Goal: Task Accomplishment & Management: Complete application form

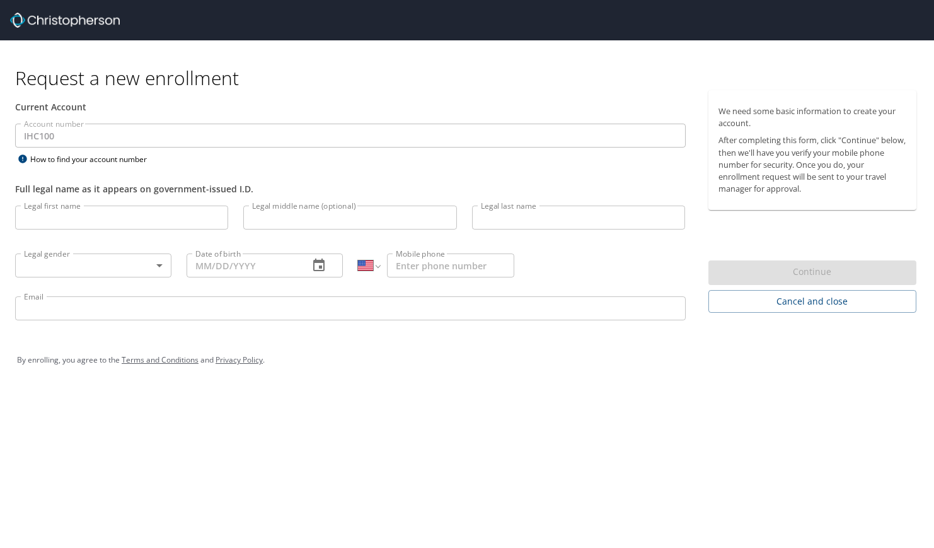
select select "US"
click at [182, 216] on input "Legal first name" at bounding box center [121, 218] width 213 height 24
type input "[PERSON_NAME]"
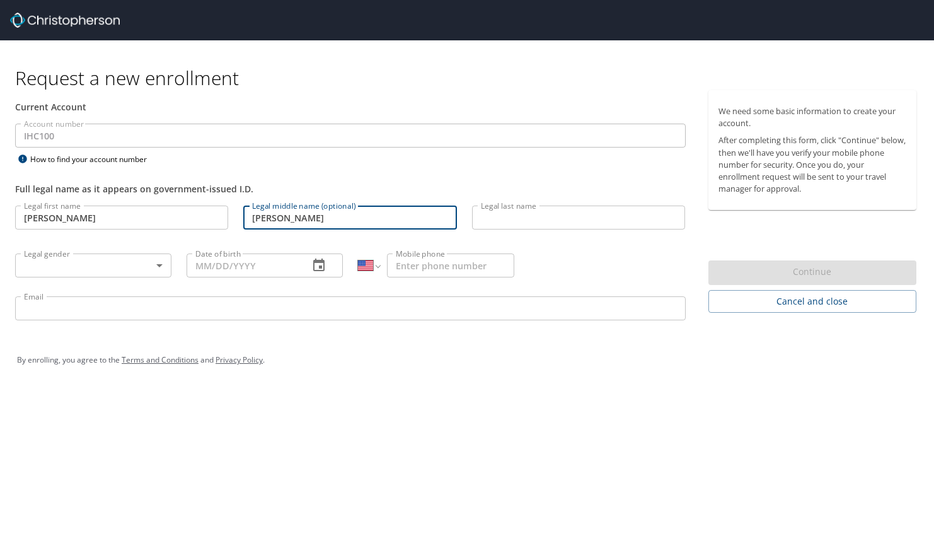
type input "[PERSON_NAME]"
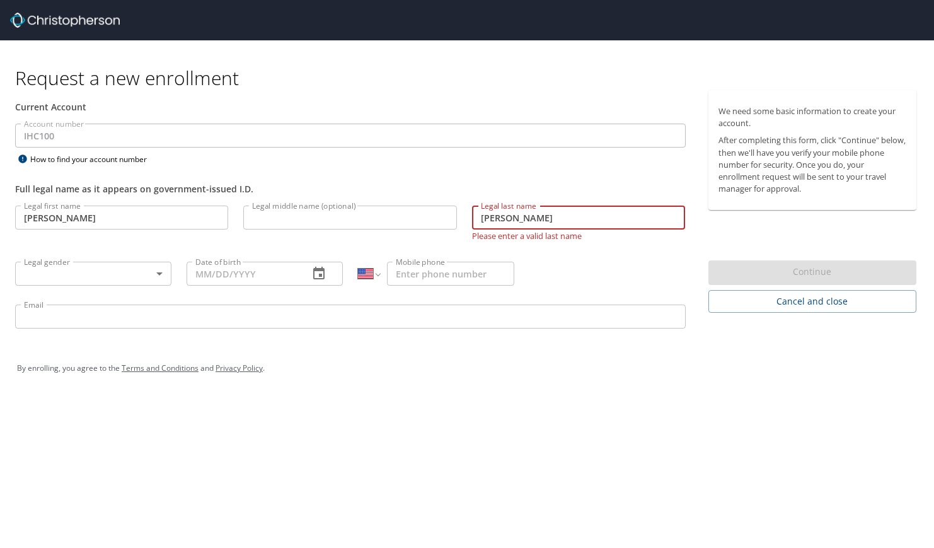
type input "[PERSON_NAME]"
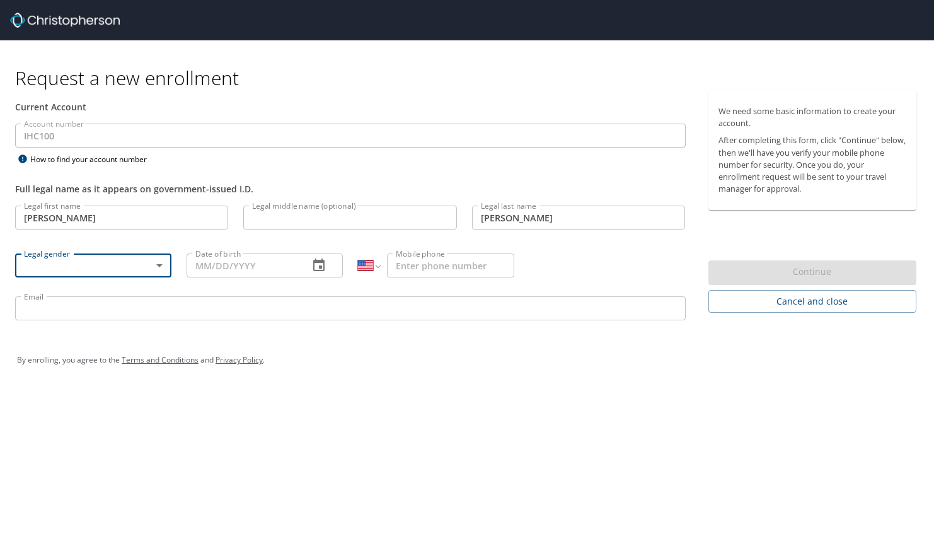
click at [162, 262] on body "Request a new enrollment Current Account Account number IHC100 Account number H…" at bounding box center [467, 274] width 934 height 548
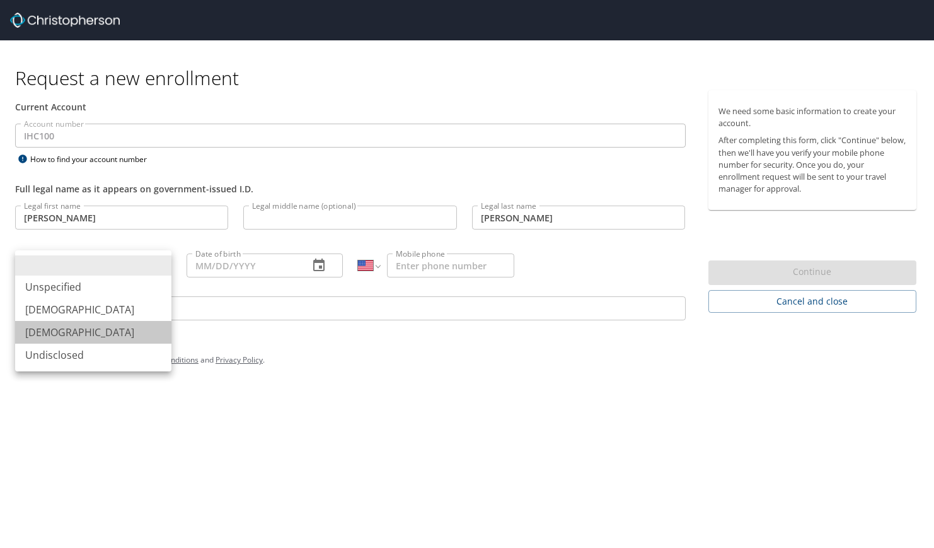
click at [128, 335] on li "[DEMOGRAPHIC_DATA]" at bounding box center [93, 332] width 156 height 23
type input "[DEMOGRAPHIC_DATA]"
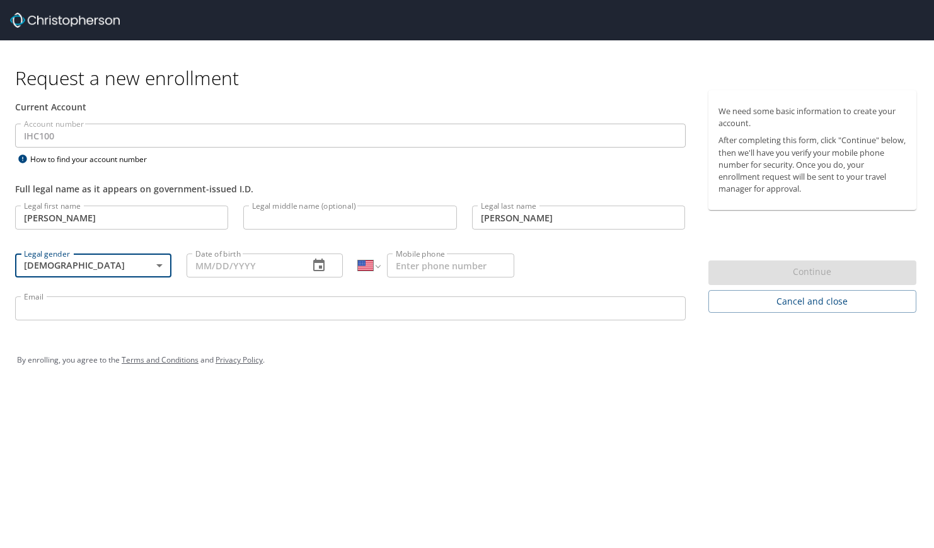
click at [200, 279] on div "Date of birth Date of birth" at bounding box center [264, 265] width 171 height 48
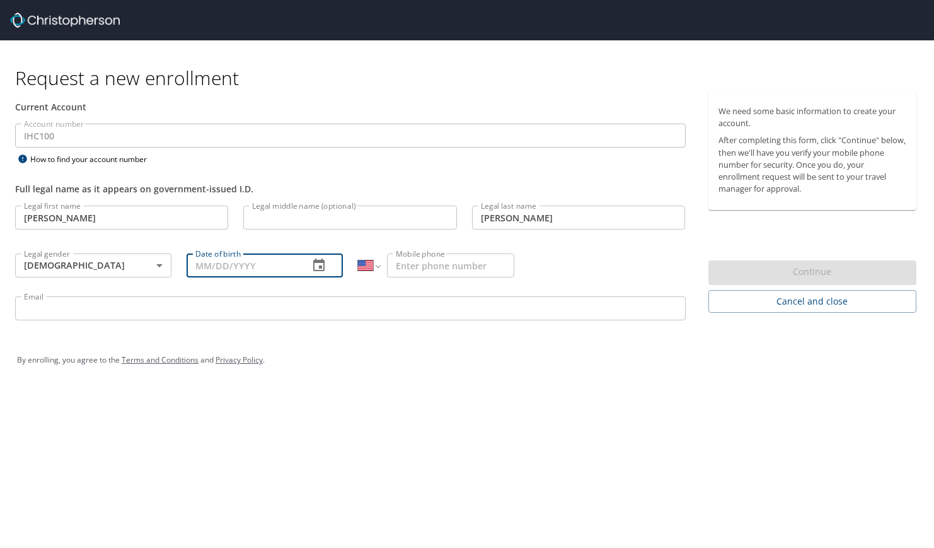
click at [201, 272] on input "Date of birth" at bounding box center [243, 265] width 112 height 24
type input "[DATE]"
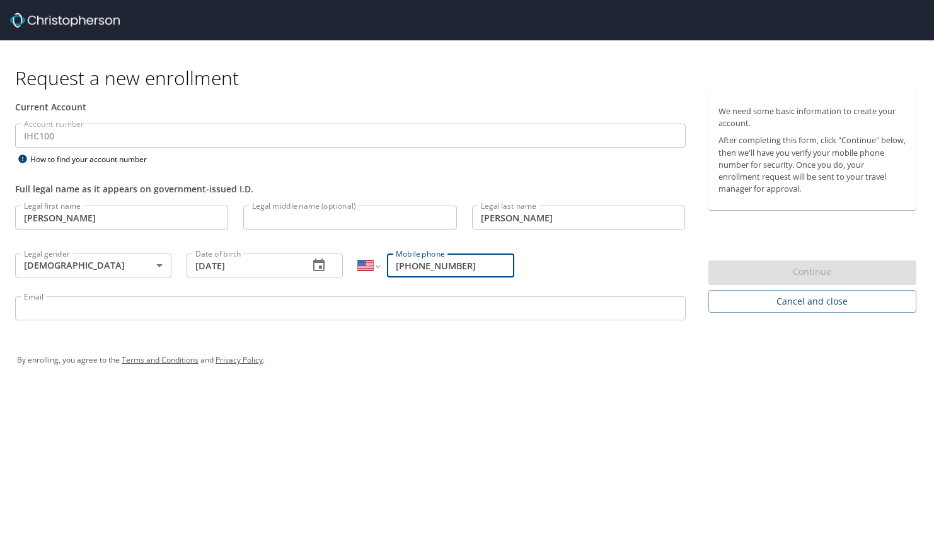
type input "[PHONE_NUMBER]"
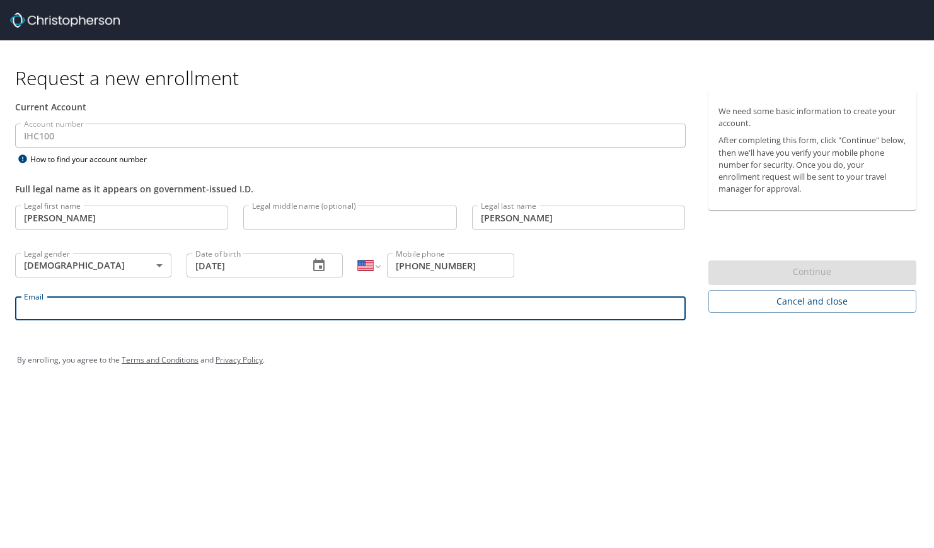
click at [129, 315] on input "Email" at bounding box center [350, 308] width 671 height 24
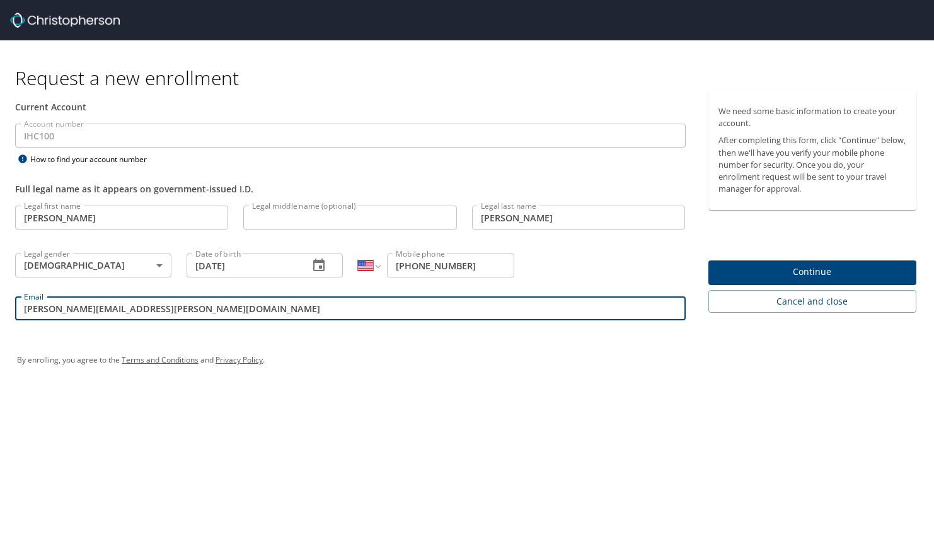
type input "[PERSON_NAME][EMAIL_ADDRESS][PERSON_NAME][DOMAIN_NAME]"
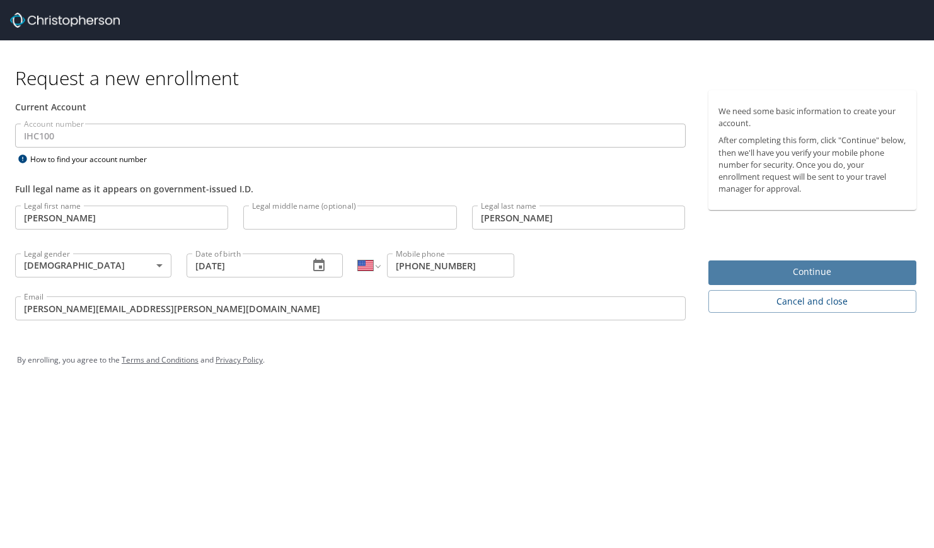
click at [779, 273] on span "Continue" at bounding box center [813, 272] width 189 height 16
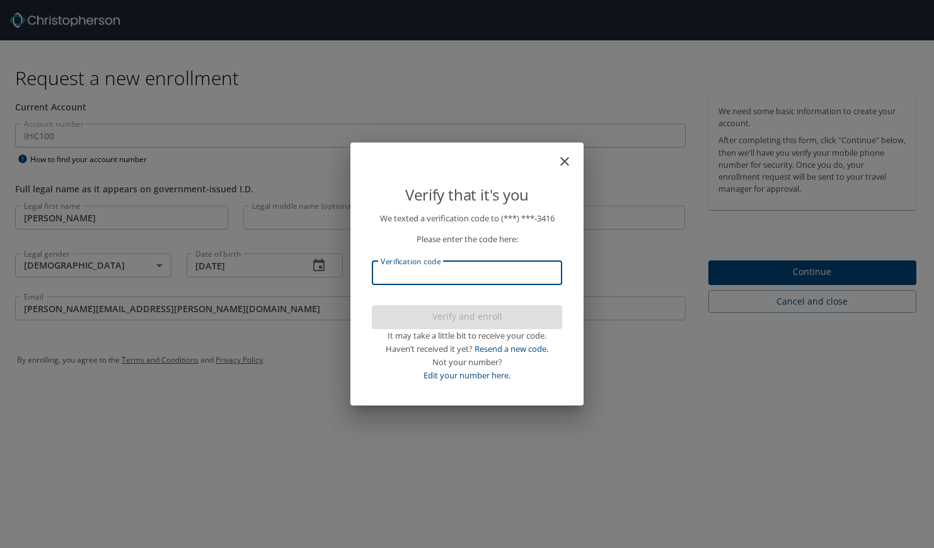
click at [486, 273] on input "Verification code" at bounding box center [467, 273] width 190 height 24
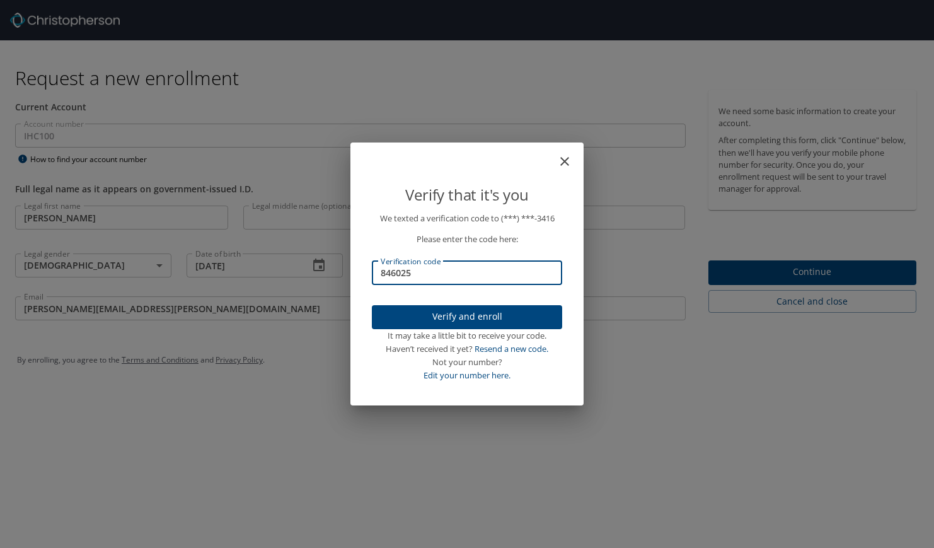
type input "846025"
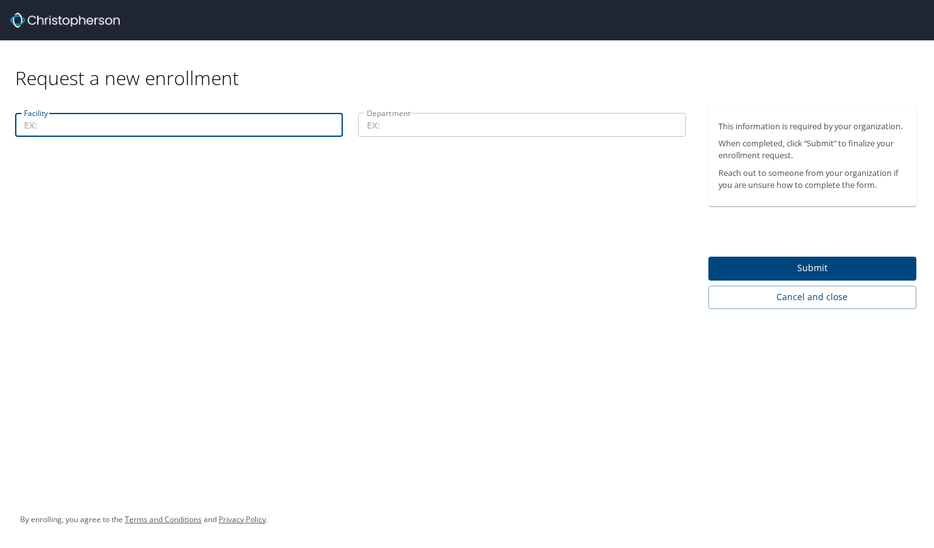
click at [293, 124] on input "Facility" at bounding box center [179, 125] width 328 height 24
type input "Intermountain Health"
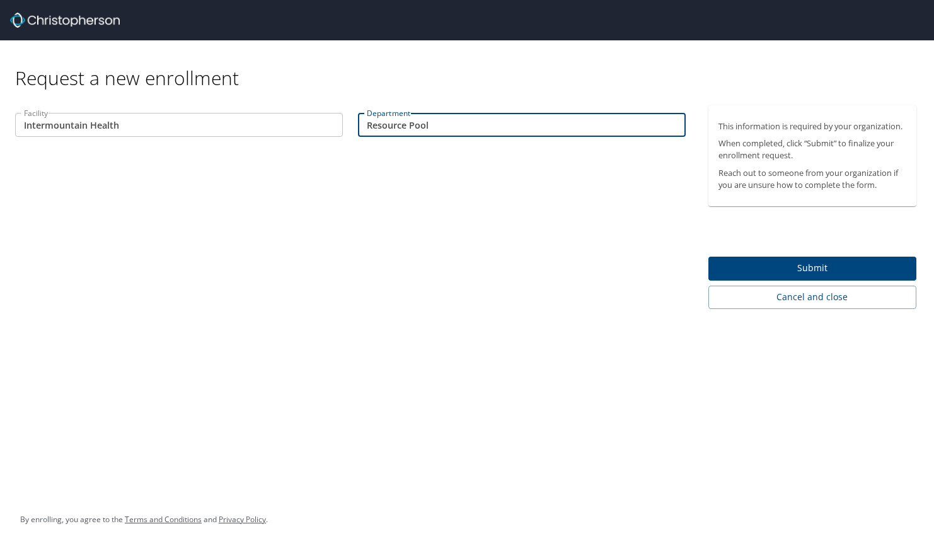
type input "Resource Pool"
